Goal: Transaction & Acquisition: Complete application form

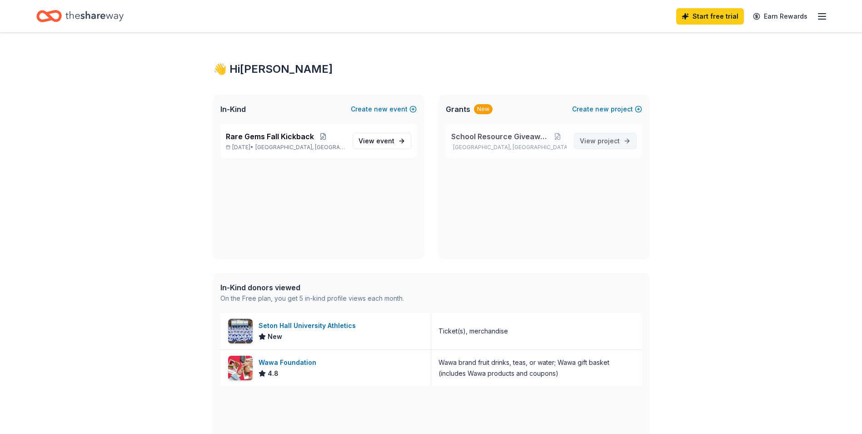
click at [604, 149] on link "View project" at bounding box center [605, 141] width 63 height 16
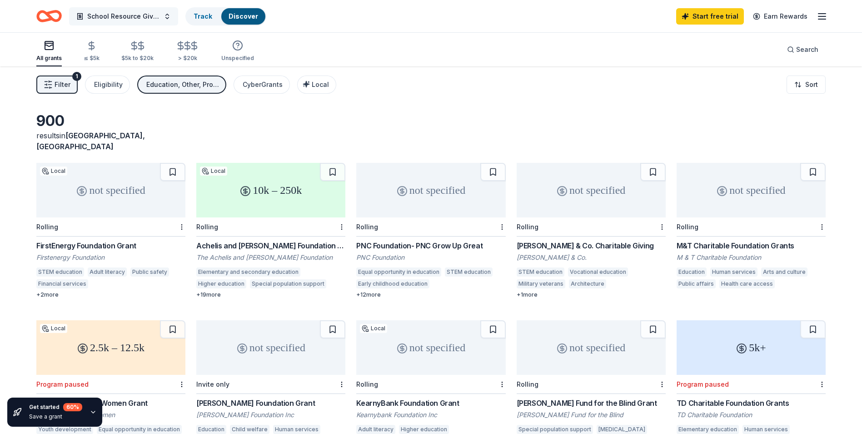
click at [167, 18] on button "School Resource Giveaway" at bounding box center [123, 16] width 109 height 18
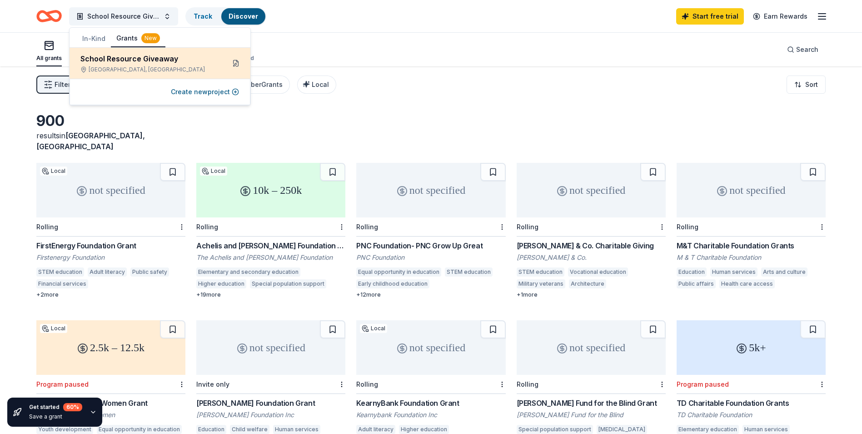
click at [235, 65] on button at bounding box center [236, 63] width 15 height 15
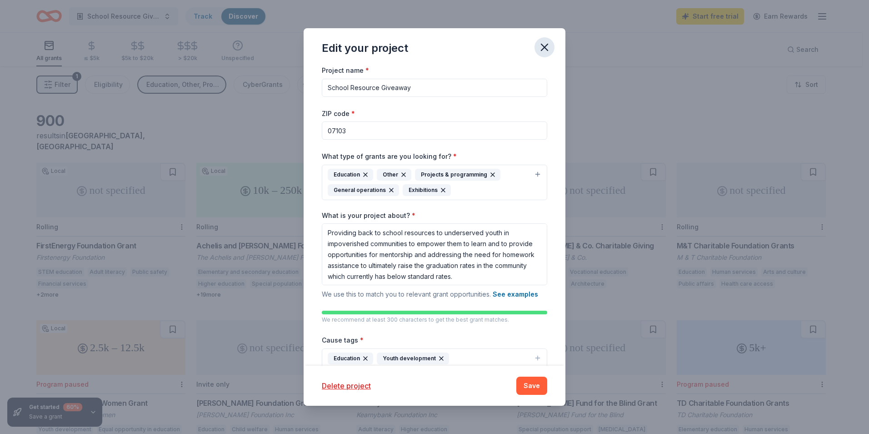
click at [543, 42] on icon "button" at bounding box center [544, 47] width 13 height 13
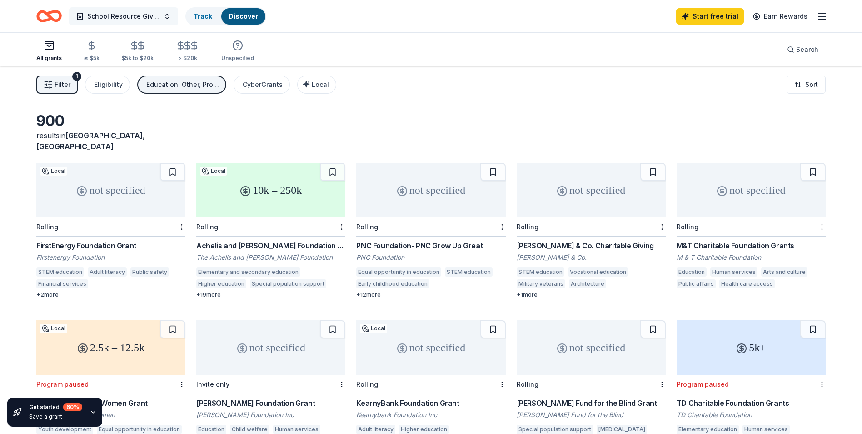
click at [169, 17] on button "School Resource Giveaway" at bounding box center [123, 16] width 109 height 18
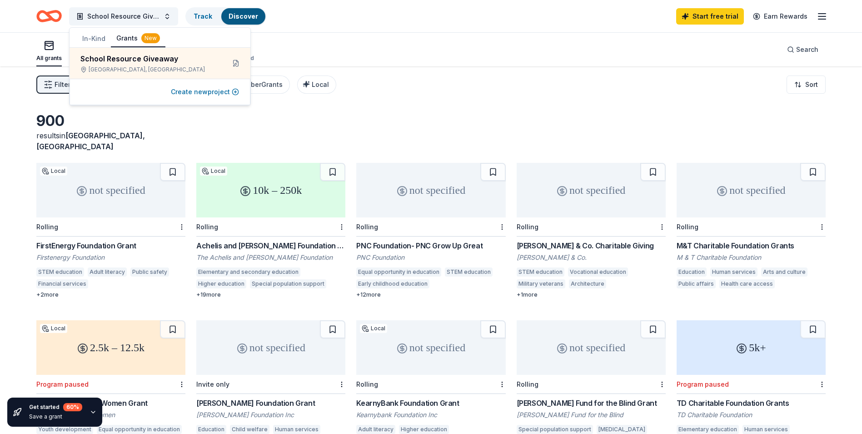
click at [234, 92] on button "Create new project" at bounding box center [205, 91] width 68 height 11
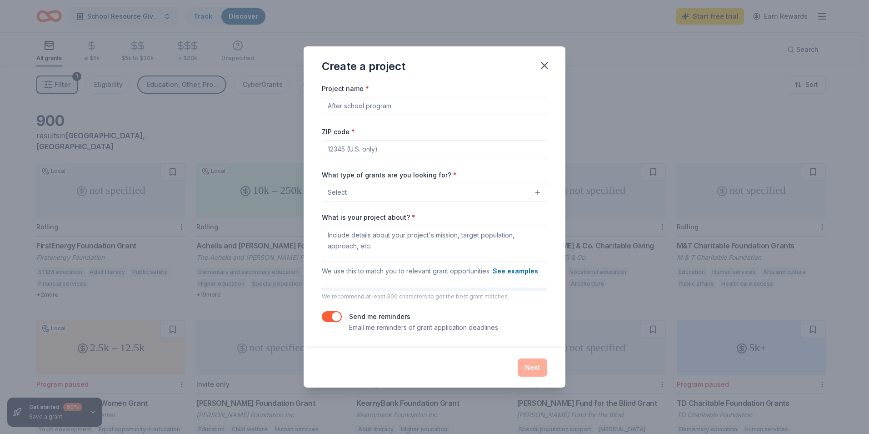
drag, startPoint x: 403, startPoint y: 110, endPoint x: 380, endPoint y: 103, distance: 23.9
click at [380, 103] on input "Project name *" at bounding box center [434, 106] width 225 height 18
type input "Fall Kick Back"
click at [353, 146] on input "ZIP code *" at bounding box center [434, 149] width 225 height 18
type input "07103"
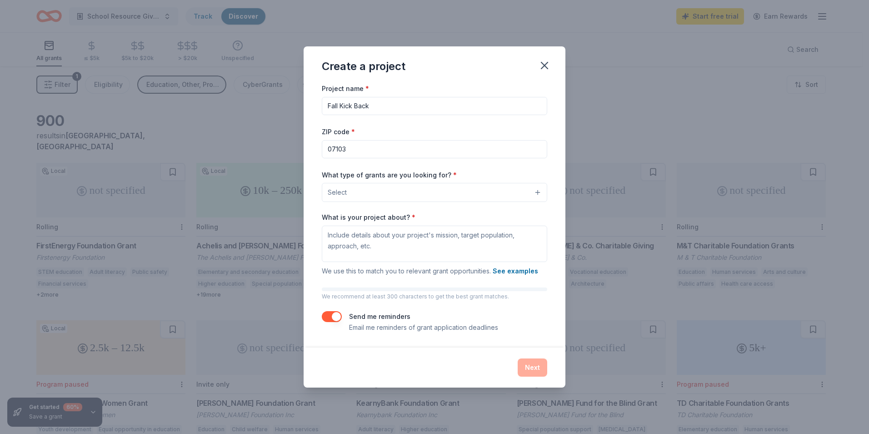
click at [539, 196] on button "Select" at bounding box center [434, 192] width 225 height 19
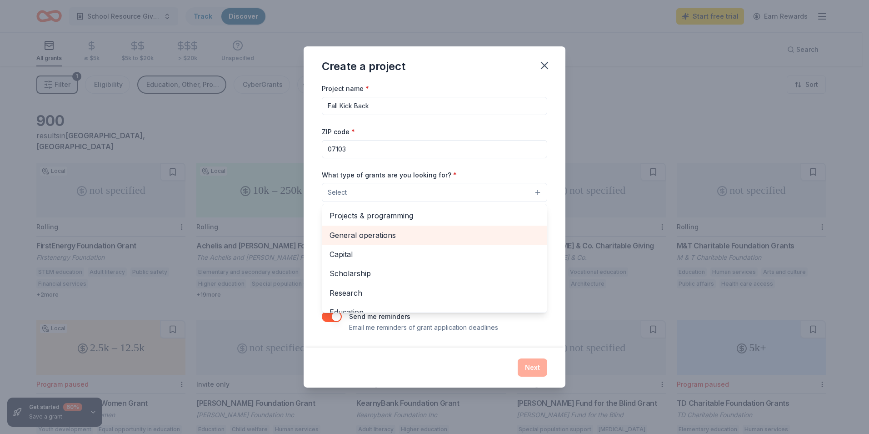
click at [393, 231] on span "General operations" at bounding box center [434, 235] width 210 height 12
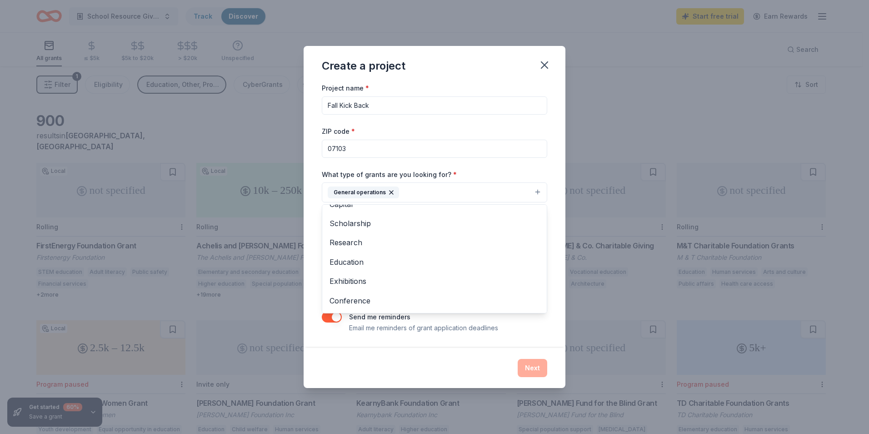
scroll to position [45, 0]
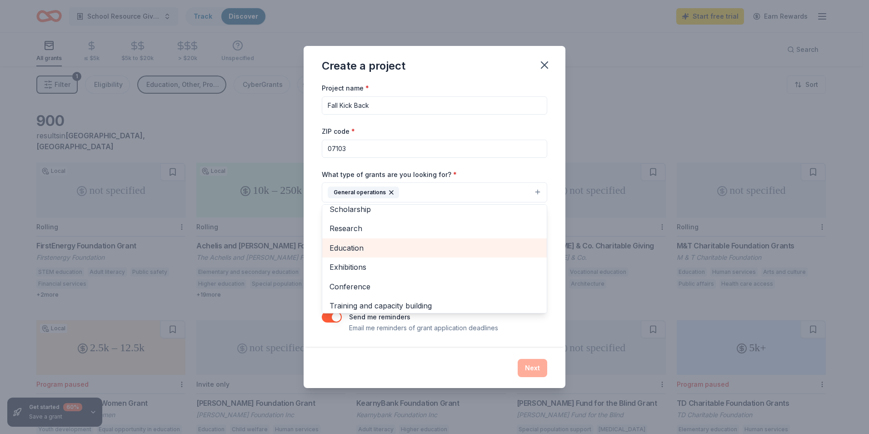
click at [399, 249] on span "Education" at bounding box center [434, 248] width 210 height 12
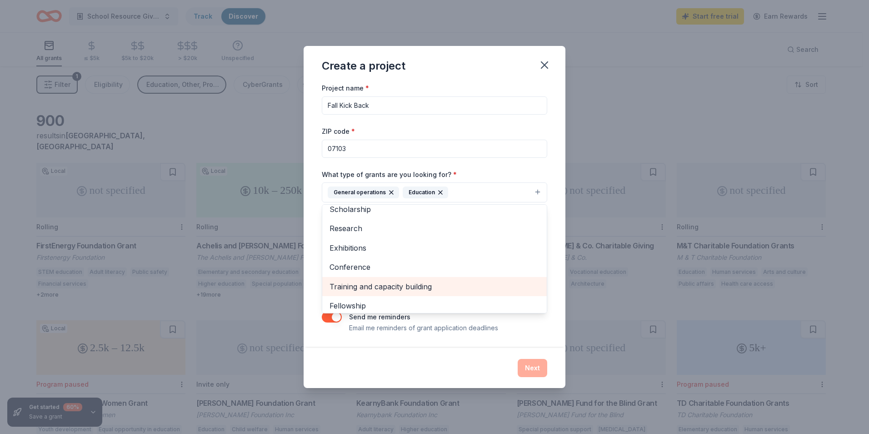
click at [397, 282] on span "Training and capacity building" at bounding box center [434, 286] width 210 height 12
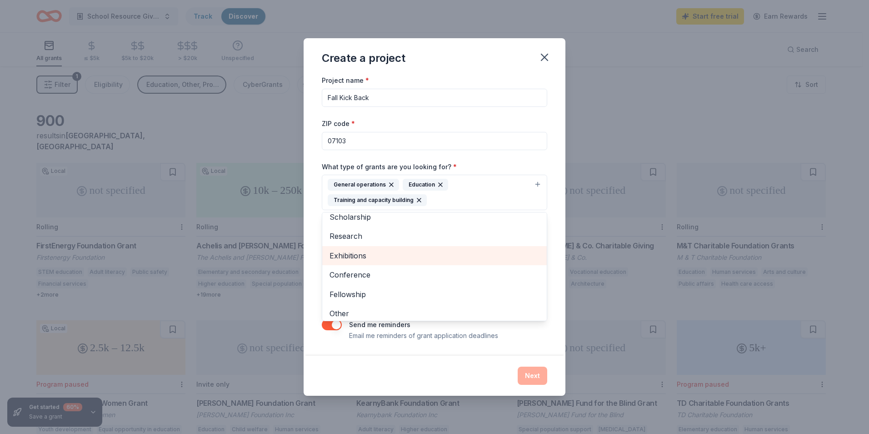
click at [368, 257] on span "Exhibitions" at bounding box center [434, 255] width 210 height 12
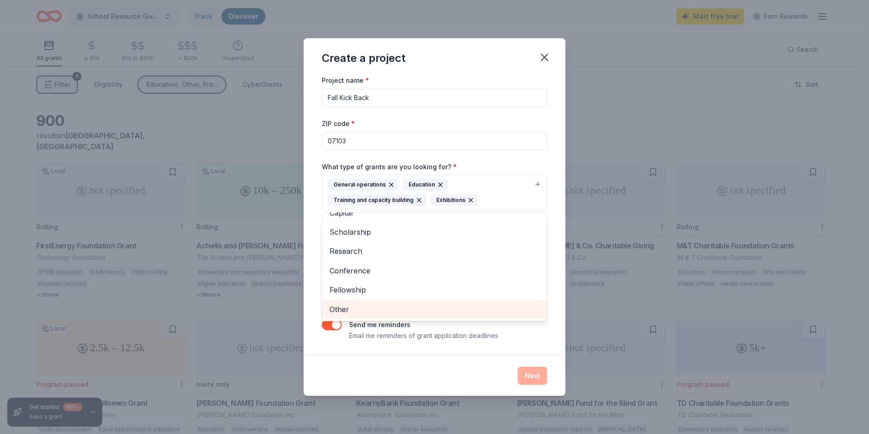
click at [349, 316] on div "Other" at bounding box center [434, 308] width 225 height 19
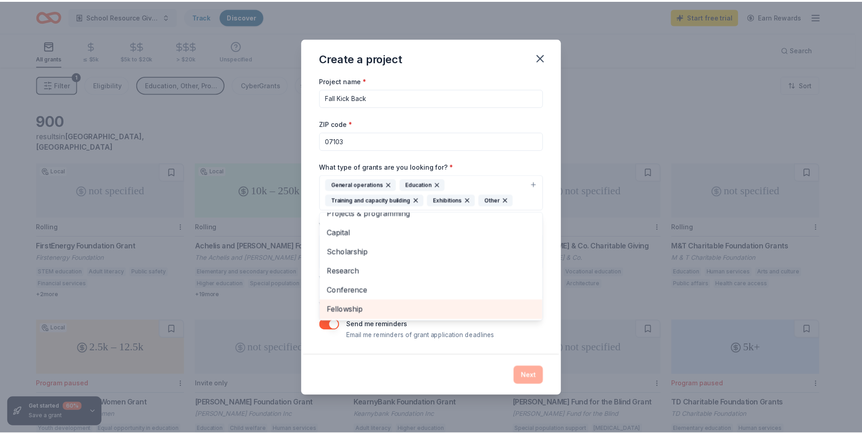
scroll to position [11, 0]
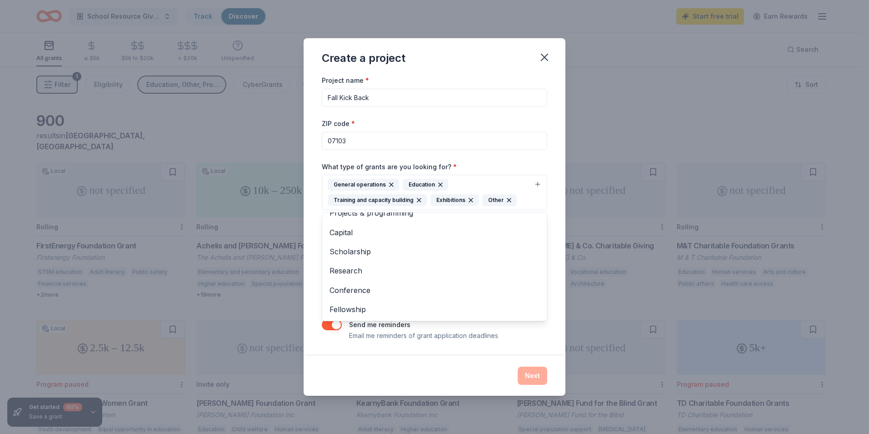
click at [561, 339] on div "Project name * Fall Kick Back ZIP code * 07103 What type of grants are you look…" at bounding box center [435, 215] width 262 height 280
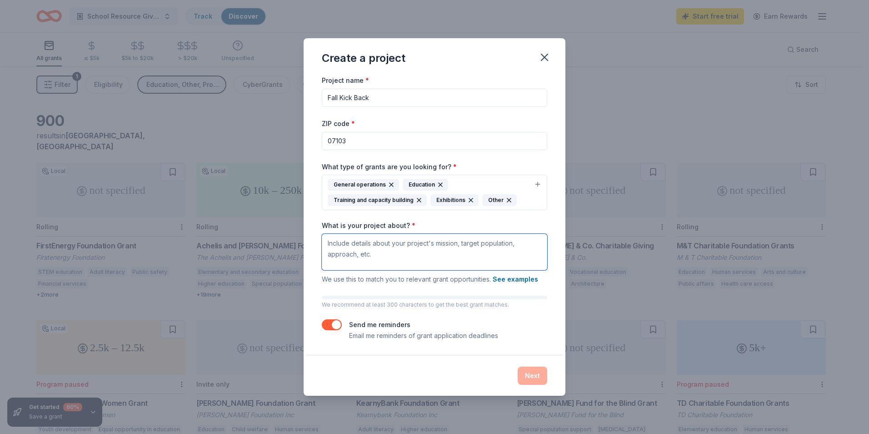
drag, startPoint x: 326, startPoint y: 244, endPoint x: 378, endPoint y: 248, distance: 52.0
click at [378, 248] on textarea "What is your project about? *" at bounding box center [434, 252] width 225 height 36
click at [458, 246] on textarea "Community engagement to showcase to" at bounding box center [434, 252] width 225 height 36
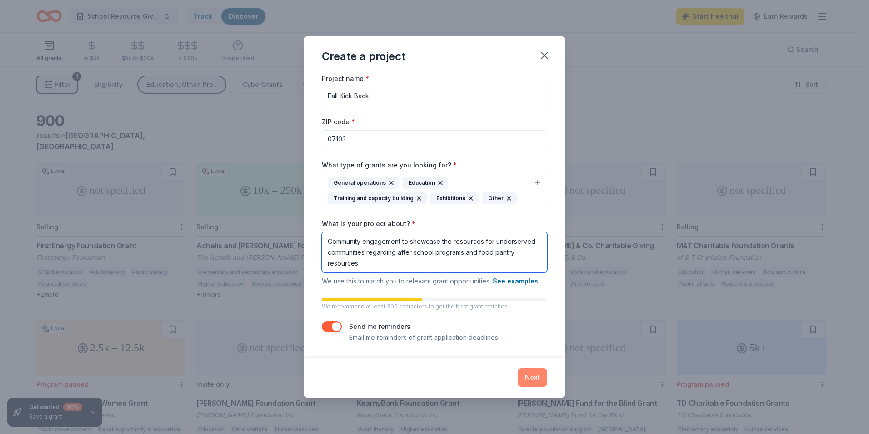
type textarea "Community engagement to showcase the resources for underserved communities rega…"
click at [540, 380] on button "Next" at bounding box center [533, 377] width 30 height 18
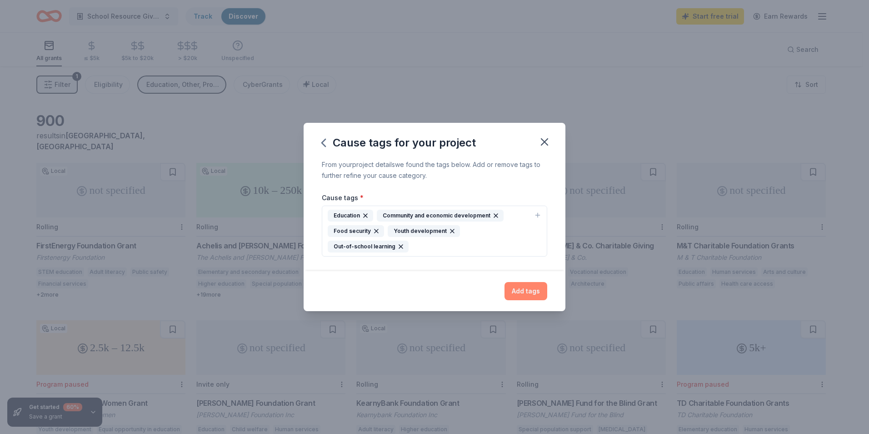
click at [519, 298] on button "Add tags" at bounding box center [525, 291] width 43 height 18
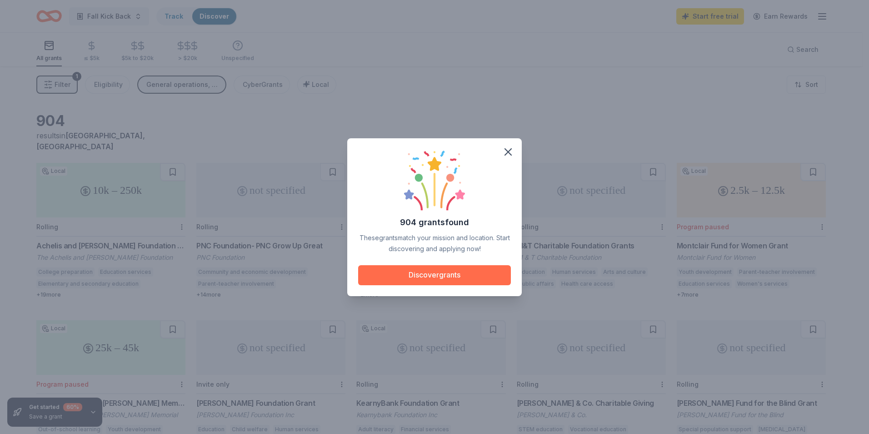
click at [447, 276] on button "Discover grants" at bounding box center [434, 275] width 153 height 20
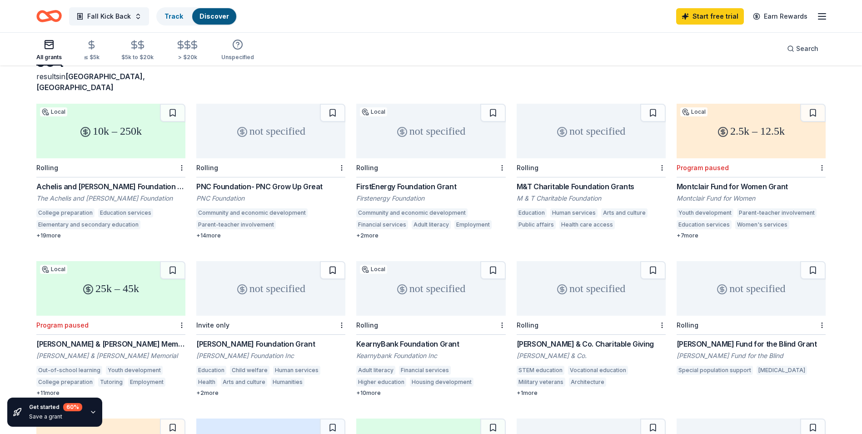
scroll to position [38, 0]
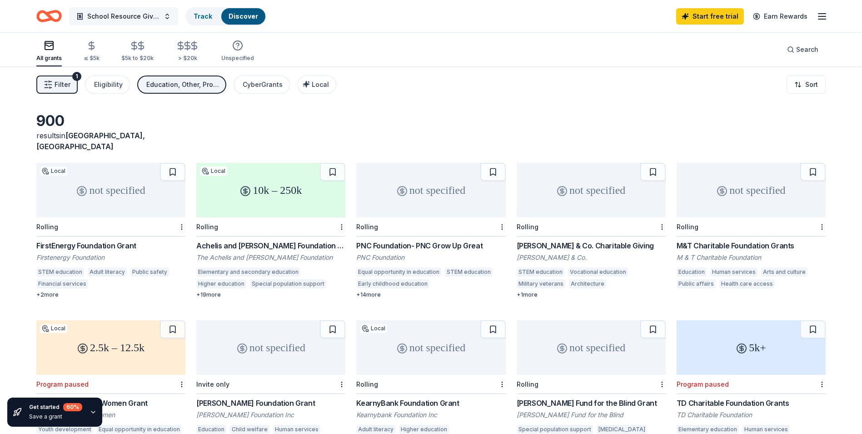
click at [168, 19] on button "School Resource Giveaway" at bounding box center [123, 16] width 109 height 18
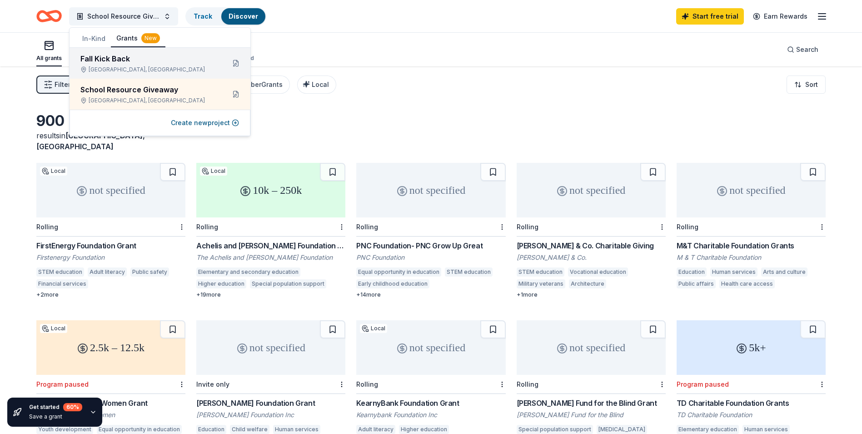
click at [144, 60] on div "Fall Kick Back" at bounding box center [148, 58] width 137 height 11
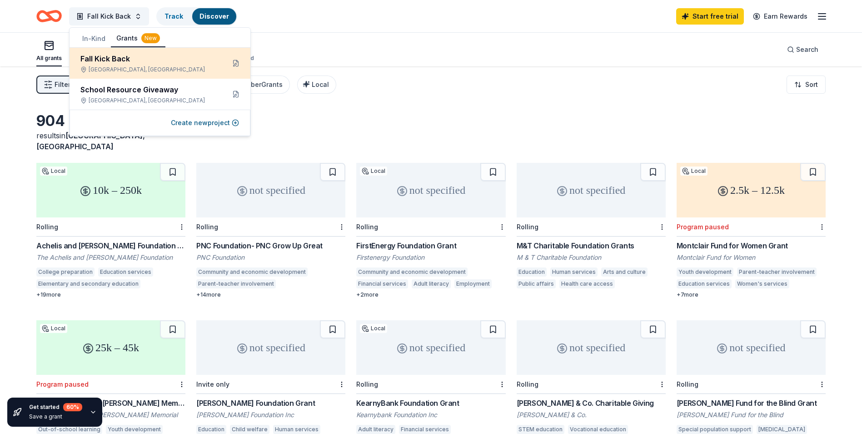
click at [148, 58] on div "Fall Kick Back" at bounding box center [148, 58] width 137 height 11
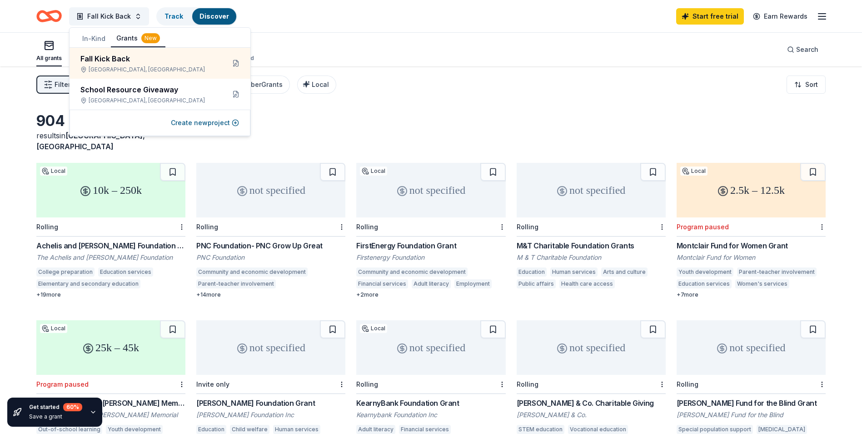
click at [304, 59] on div "All grants ≤ $5k $5k to $20k > $20k Unspecified Search" at bounding box center [430, 50] width 789 height 34
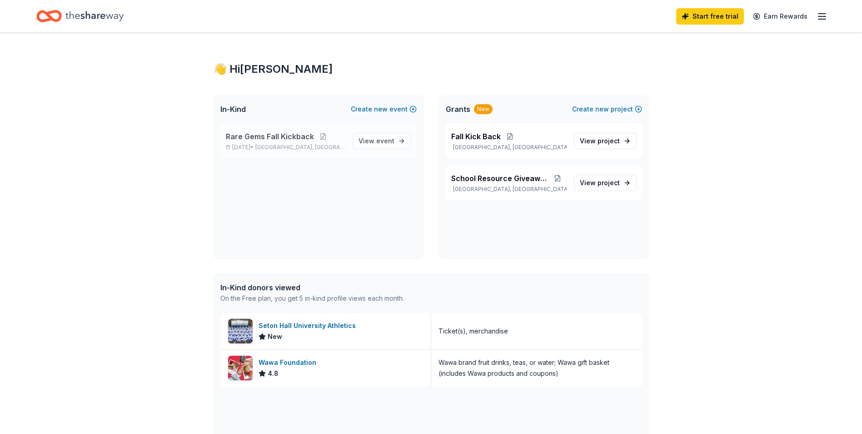
click at [291, 135] on span "Rare Gems Fall Kickback" at bounding box center [270, 136] width 88 height 11
click at [290, 364] on div "Wawa Foundation" at bounding box center [289, 362] width 61 height 11
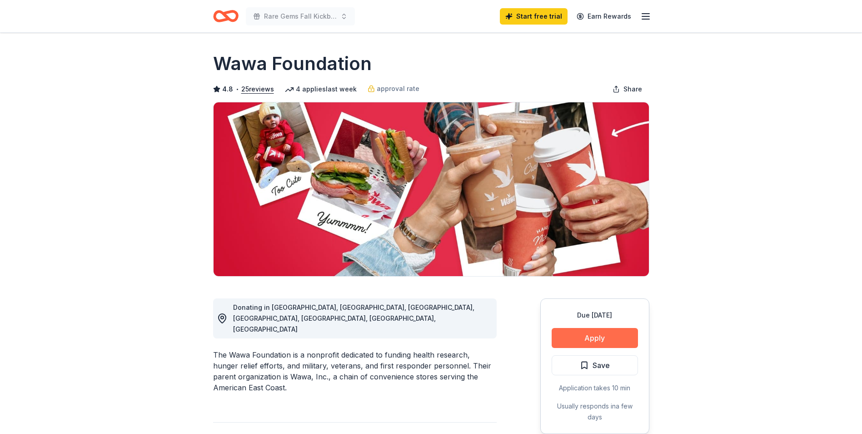
click at [564, 341] on button "Apply" at bounding box center [595, 338] width 86 height 20
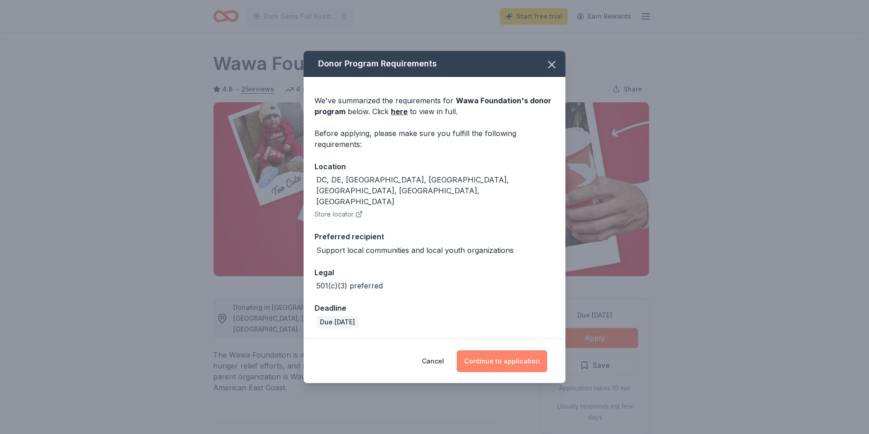
click at [503, 354] on button "Continue to application" at bounding box center [502, 361] width 90 height 22
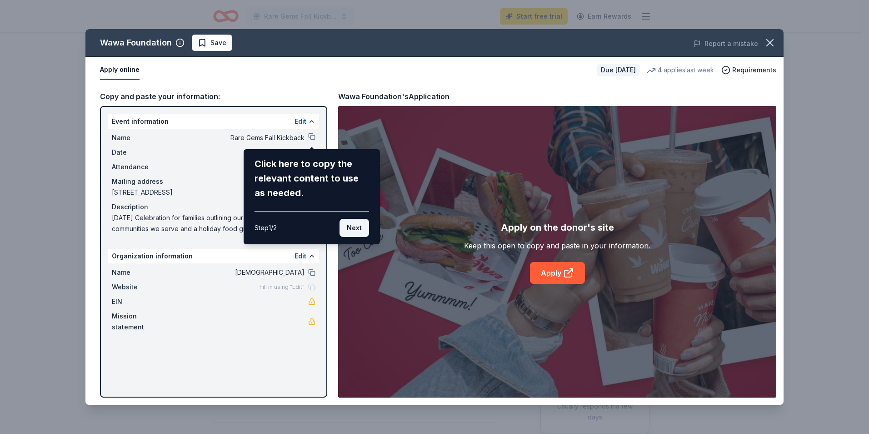
click at [348, 233] on button "Next" at bounding box center [354, 228] width 30 height 18
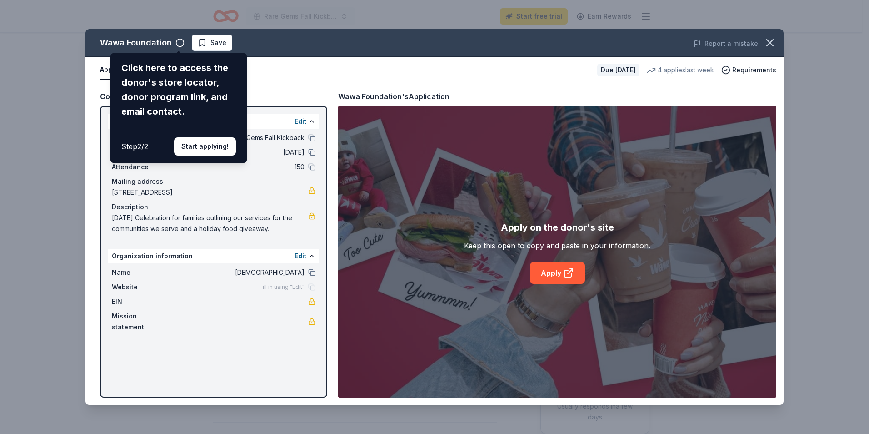
click at [312, 273] on div "Wawa Foundation Click here to access the donor's store locator, donor program l…" at bounding box center [434, 216] width 698 height 375
click at [273, 65] on div "Wawa Foundation Click here to access the donor's store locator, donor program l…" at bounding box center [434, 216] width 698 height 375
click at [264, 72] on div "Wawa Foundation Click here to access the donor's store locator, donor program l…" at bounding box center [434, 216] width 698 height 375
click at [255, 274] on div "Wawa Foundation Click here to access the donor's store locator, donor program l…" at bounding box center [434, 216] width 698 height 375
click at [314, 274] on div "Wawa Foundation Click here to access the donor's store locator, donor program l…" at bounding box center [434, 216] width 698 height 375
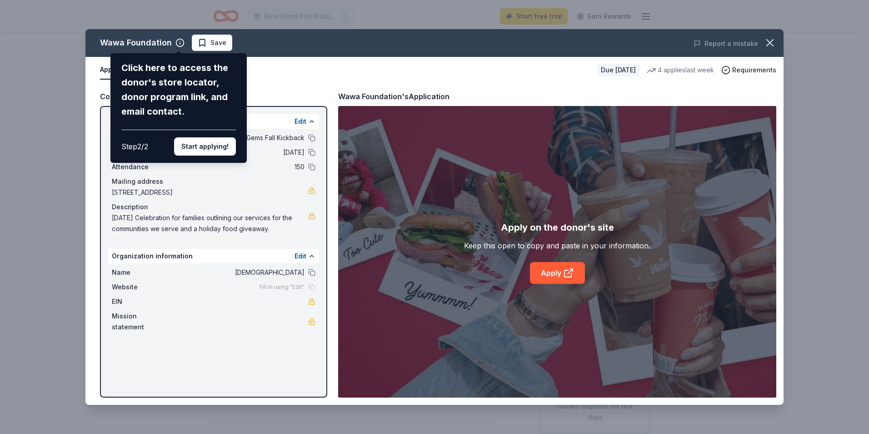
click at [314, 274] on div "Wawa Foundation Click here to access the donor's store locator, donor program l…" at bounding box center [434, 216] width 698 height 375
click at [310, 255] on div "Wawa Foundation Click here to access the donor's store locator, donor program l…" at bounding box center [434, 216] width 698 height 375
click at [301, 254] on div "Wawa Foundation Click here to access the donor's store locator, donor program l…" at bounding box center [434, 216] width 698 height 375
click at [298, 256] on div "Wawa Foundation Click here to access the donor's store locator, donor program l…" at bounding box center [434, 216] width 698 height 375
click at [191, 146] on button "Start applying!" at bounding box center [205, 146] width 62 height 18
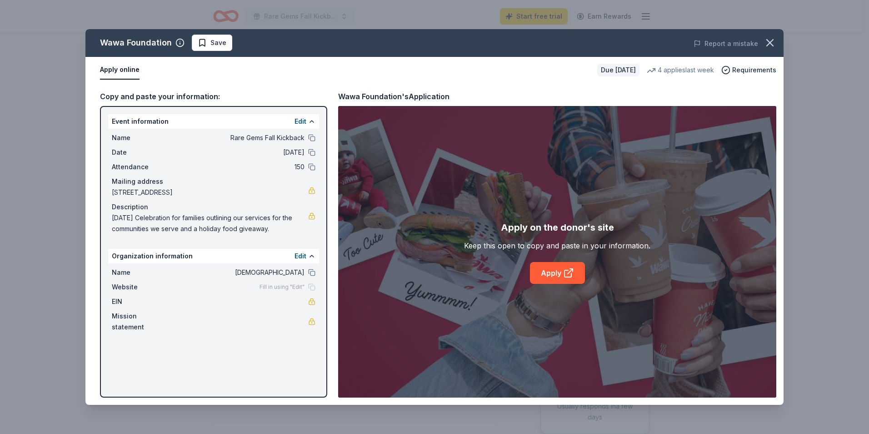
click at [299, 256] on div "Wawa Foundation Save Report a mistake Apply online Due in 53 days 4 applies las…" at bounding box center [434, 216] width 698 height 375
click at [299, 256] on button "Edit" at bounding box center [300, 255] width 12 height 11
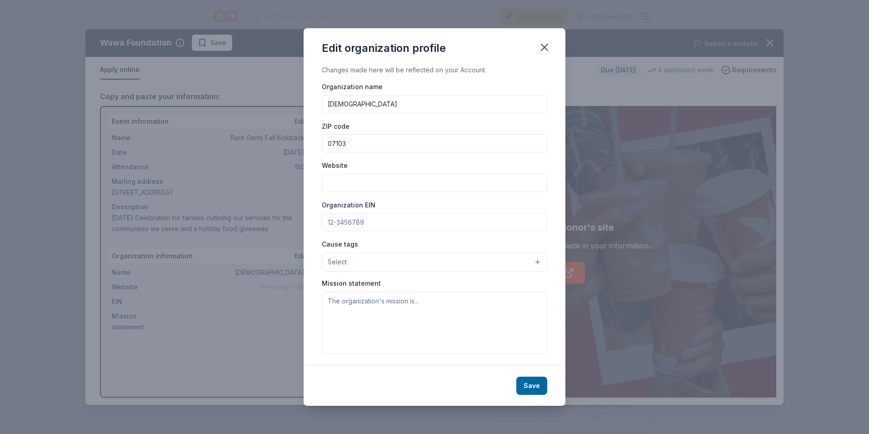
drag, startPoint x: 419, startPoint y: 104, endPoint x: 321, endPoint y: 71, distance: 102.6
click at [321, 71] on div "Changes made here will be reflected on your Account. Organization name Sardis T…" at bounding box center [435, 215] width 262 height 301
type input "Rare Gems Community Development Corp"
click at [370, 224] on input "Organization EIN" at bounding box center [434, 222] width 225 height 18
click at [330, 183] on input "Website" at bounding box center [434, 183] width 225 height 18
